Goal: Navigation & Orientation: Find specific page/section

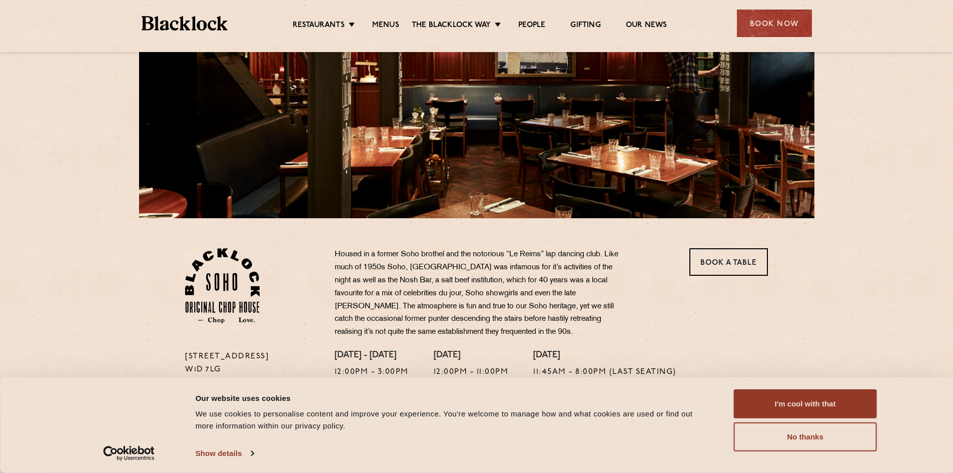
scroll to position [150, 0]
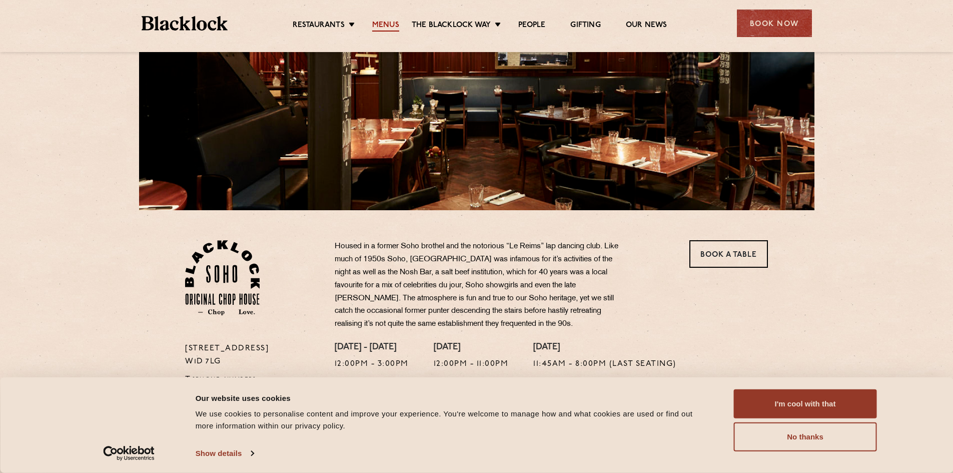
click at [387, 28] on link "Menus" at bounding box center [385, 26] width 27 height 11
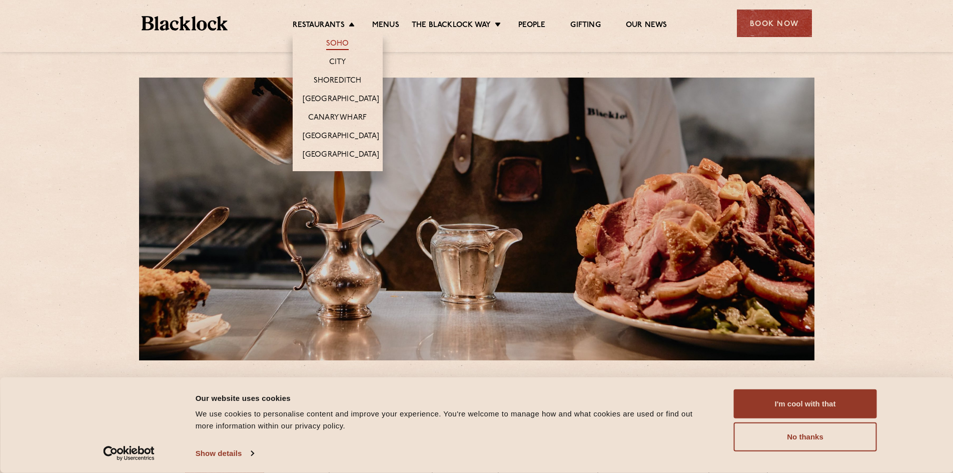
click at [333, 43] on link "Soho" at bounding box center [337, 44] width 23 height 11
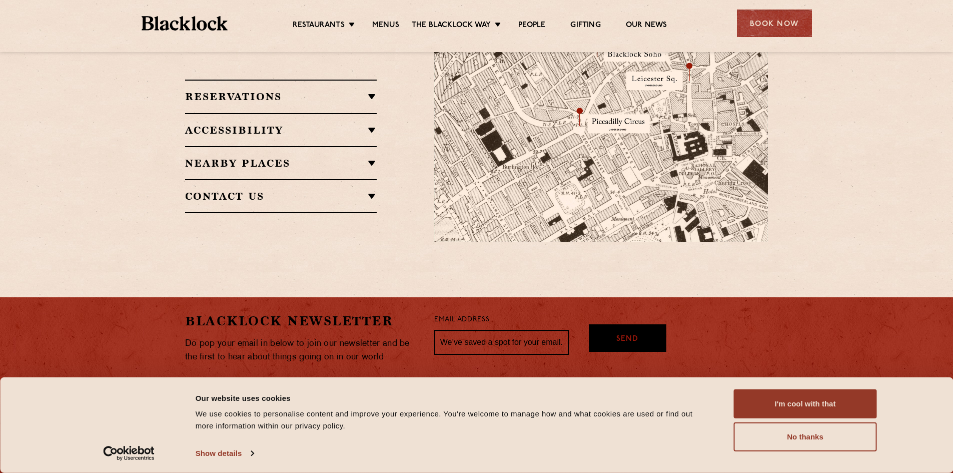
scroll to position [701, 0]
